Goal: Task Accomplishment & Management: Complete application form

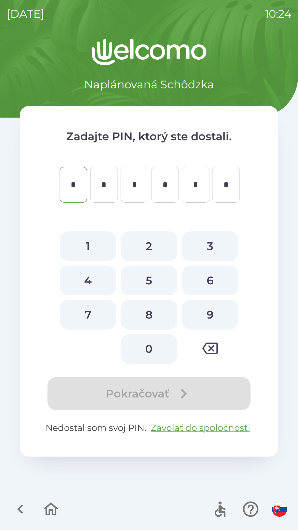
click at [151, 284] on button "5" at bounding box center [149, 281] width 57 height 30
type input "*"
click at [88, 252] on button "1" at bounding box center [88, 246] width 57 height 30
type input "*"
click at [89, 310] on button "7" at bounding box center [88, 315] width 57 height 30
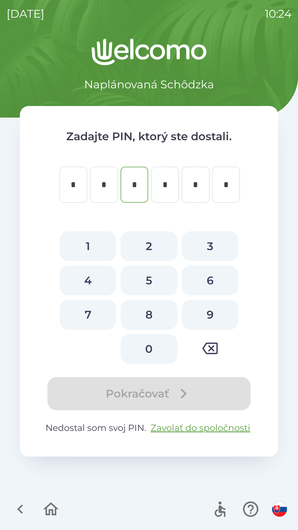
type input "*"
click at [218, 244] on button "3" at bounding box center [210, 246] width 57 height 30
type input "*"
click at [209, 317] on button "9" at bounding box center [210, 315] width 57 height 30
type input "*"
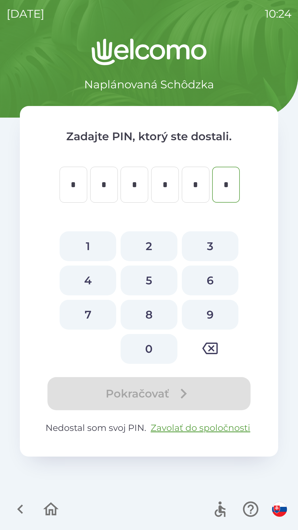
click at [215, 241] on button "3" at bounding box center [210, 246] width 57 height 30
type input "*"
